Goal: Find contact information: Find contact information

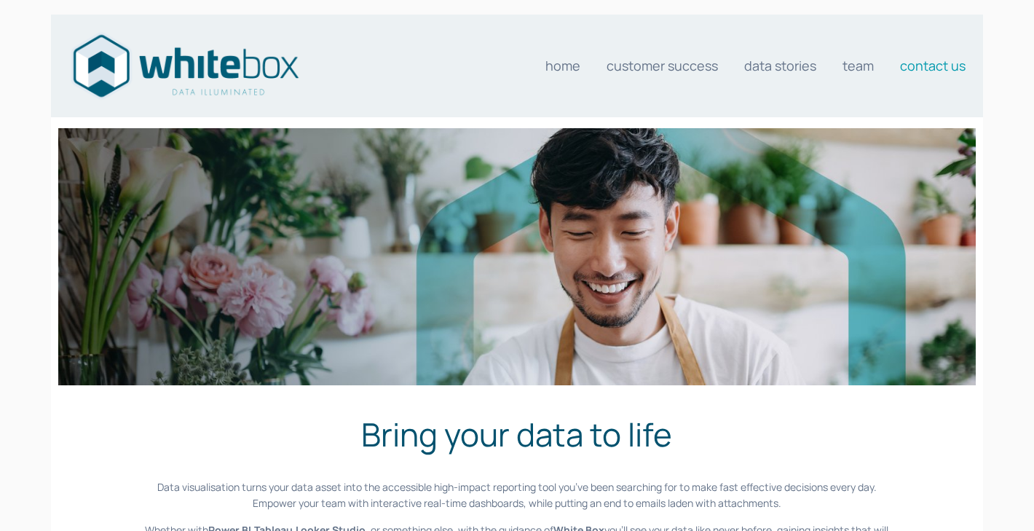
click at [917, 64] on link "Contact us" at bounding box center [933, 65] width 66 height 29
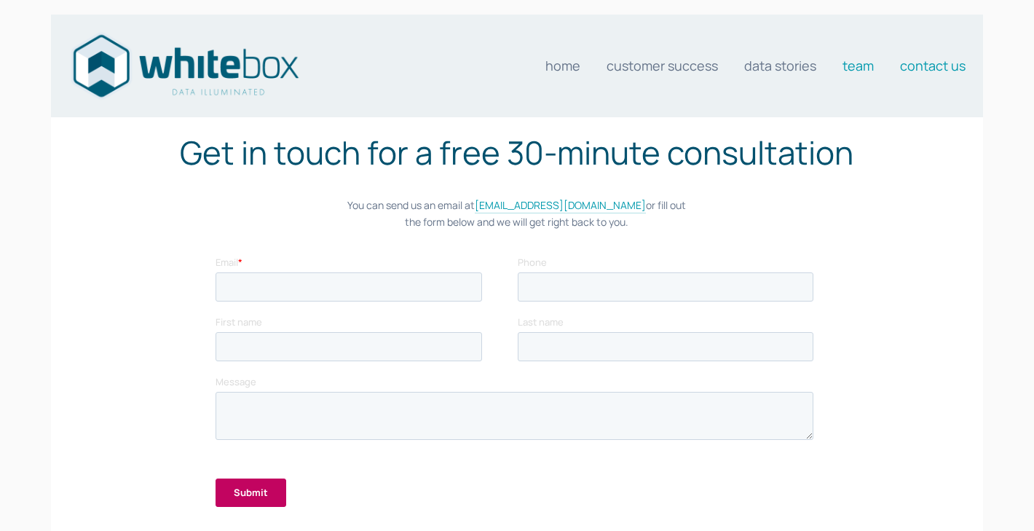
click at [853, 71] on link "Team" at bounding box center [858, 65] width 31 height 29
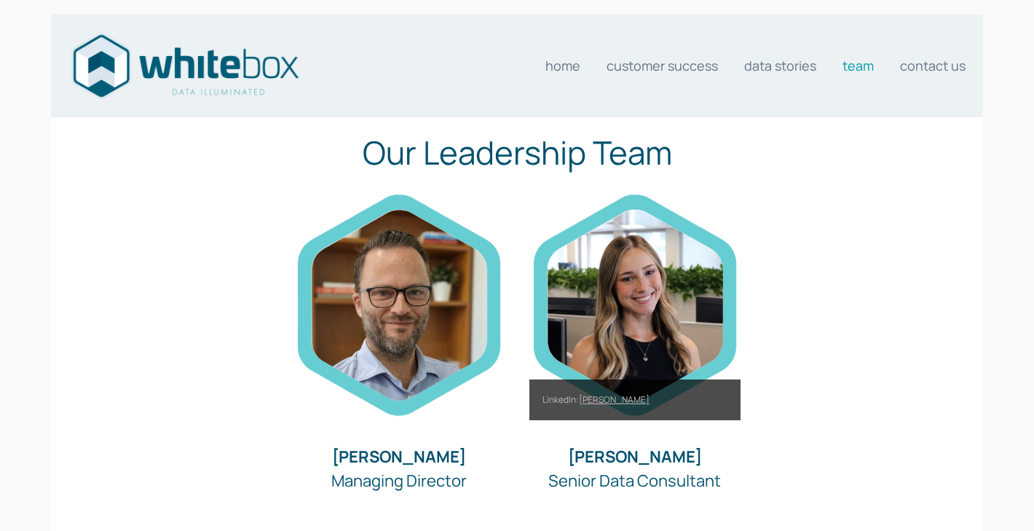
click at [628, 396] on link "Sammy Johnson" at bounding box center [614, 400] width 71 height 14
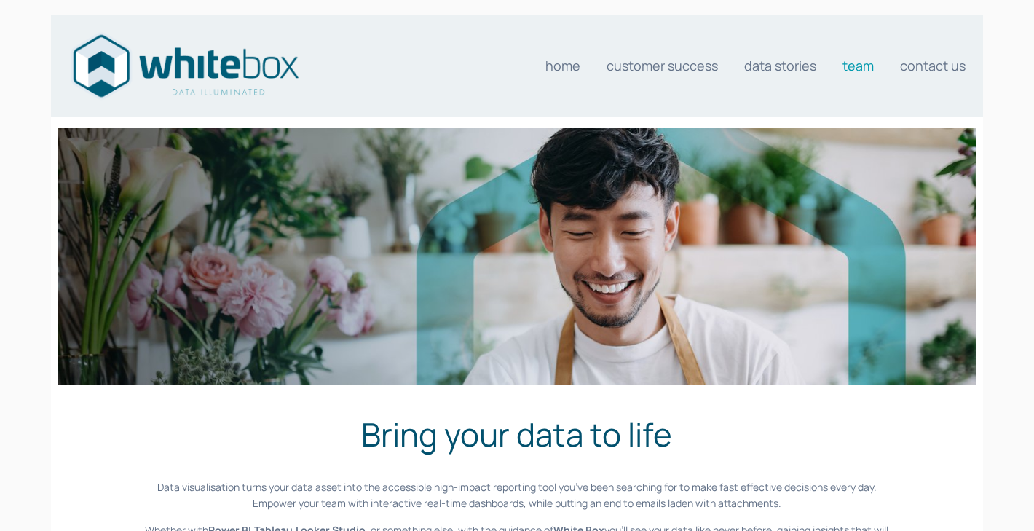
click at [854, 66] on link "Team" at bounding box center [858, 65] width 31 height 29
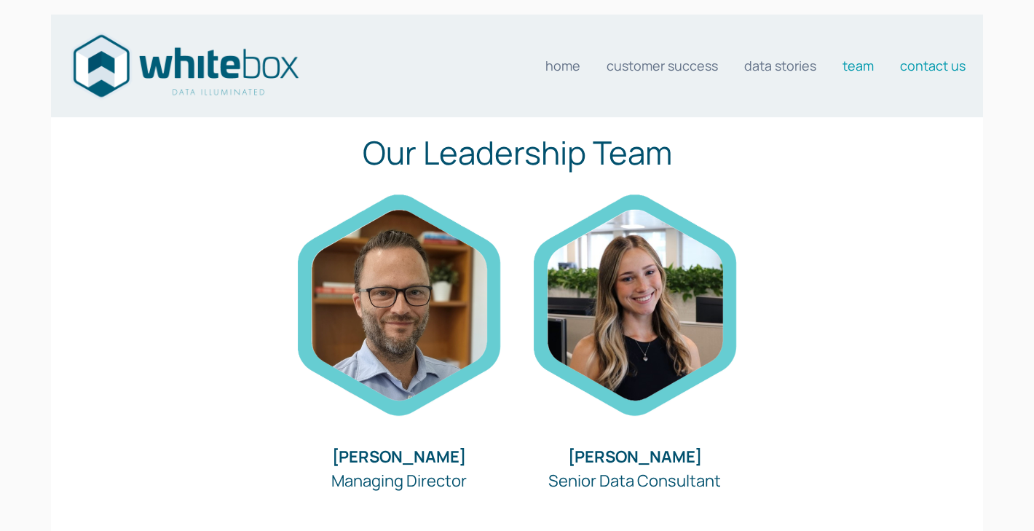
scroll to position [-1, 0]
click at [931, 71] on link "Contact us" at bounding box center [933, 65] width 66 height 29
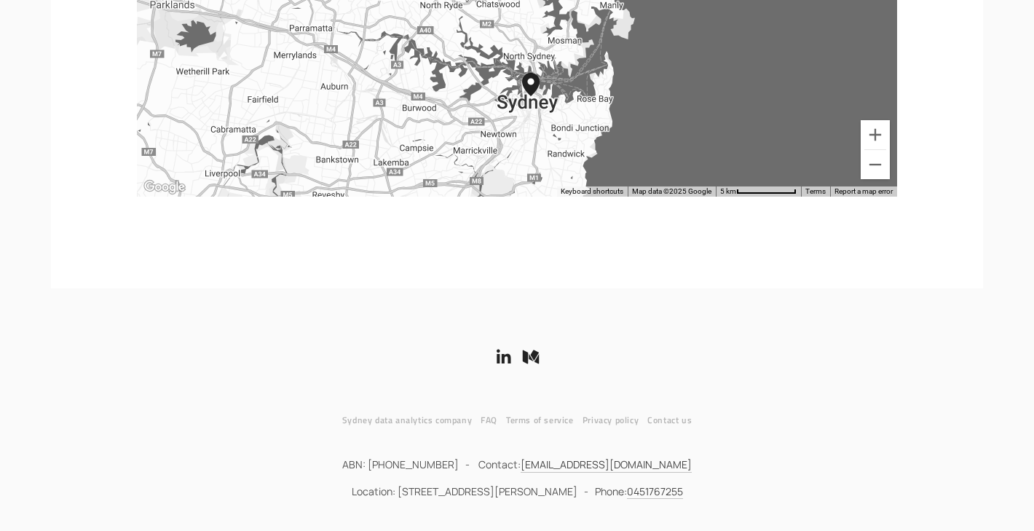
scroll to position [770, 0]
